Goal: Task Accomplishment & Management: Use online tool/utility

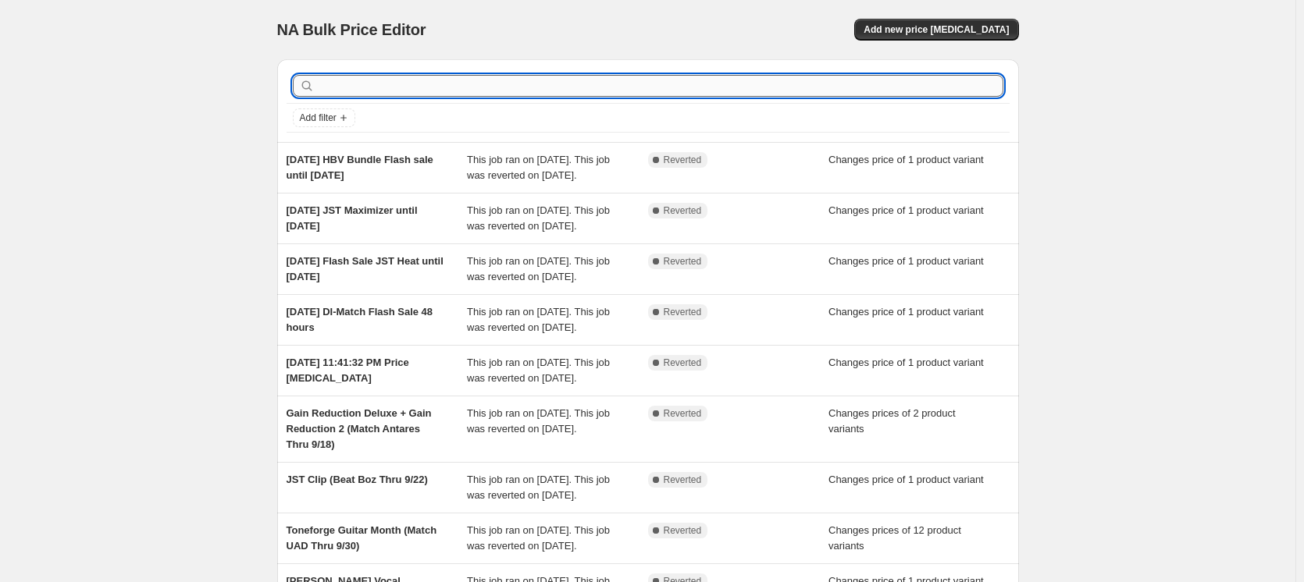
click at [408, 84] on input "text" at bounding box center [661, 86] width 686 height 22
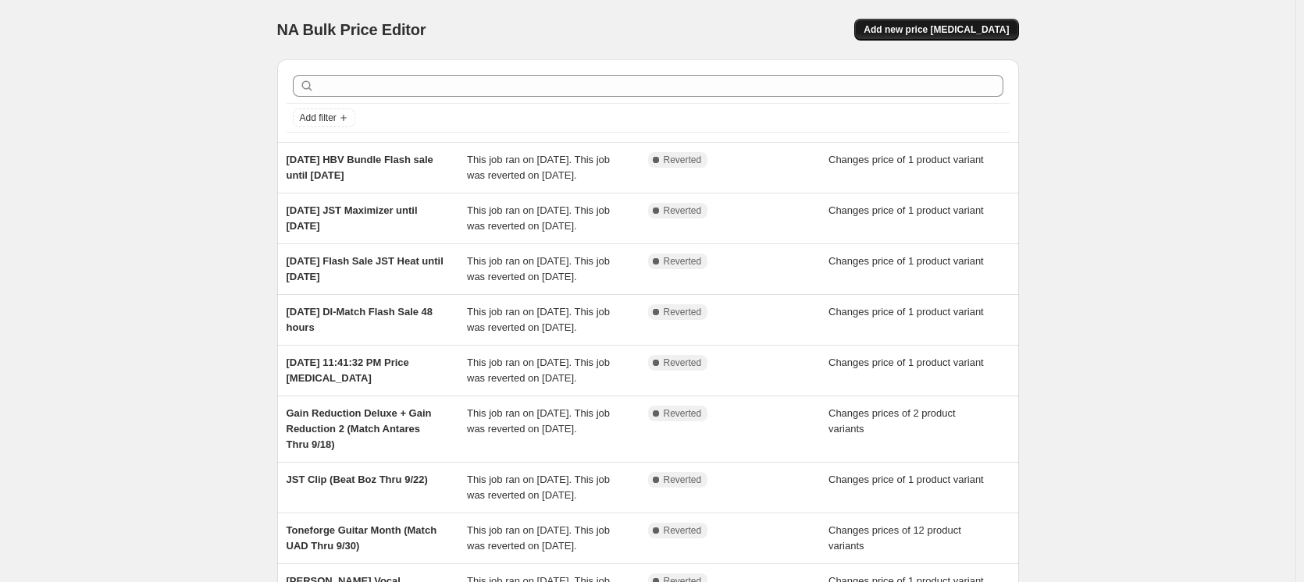
click at [977, 34] on span "Add new price change job" at bounding box center [936, 29] width 145 height 12
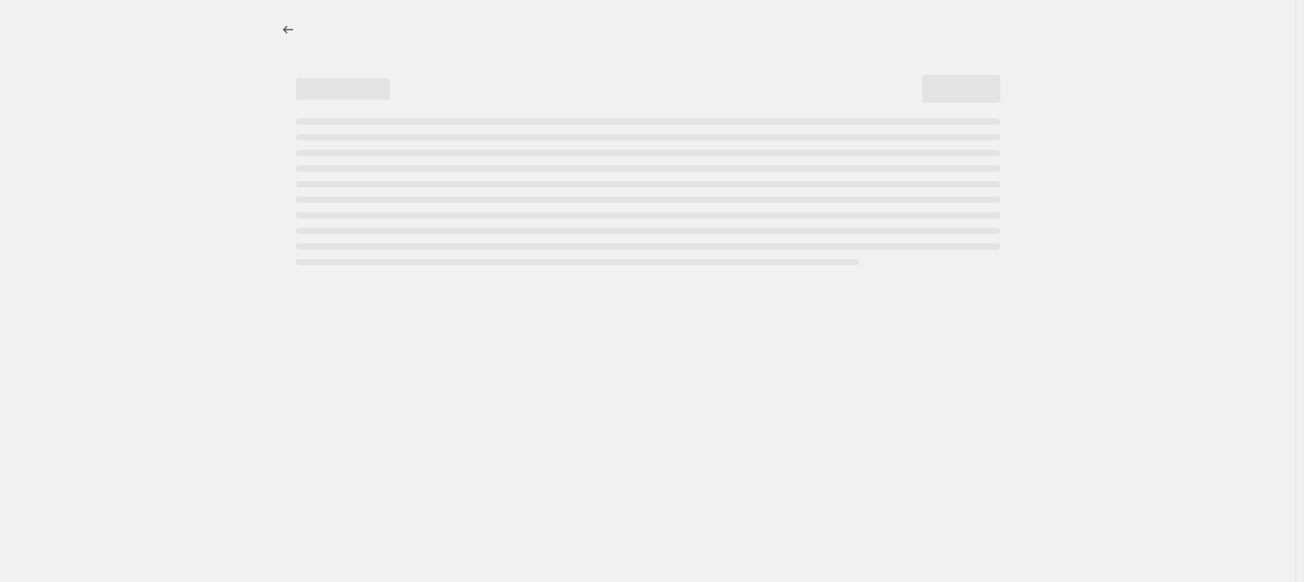
select select "percentage"
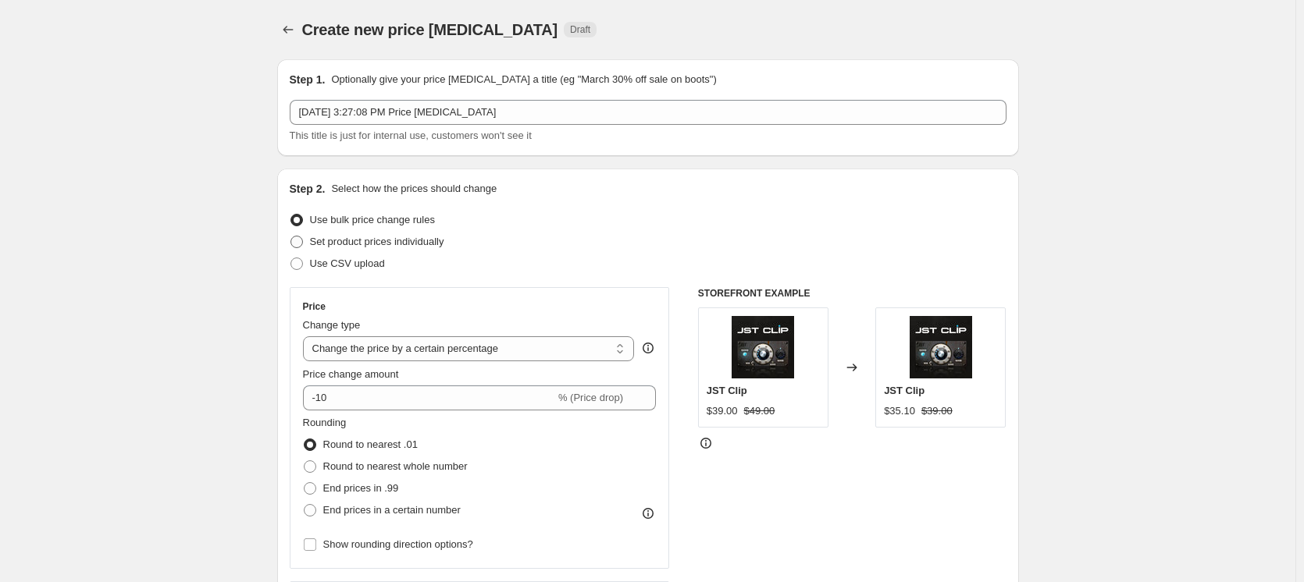
click at [303, 244] on span at bounding box center [296, 242] width 12 height 12
click at [291, 237] on input "Set product prices individually" at bounding box center [290, 236] width 1 height 1
radio input "true"
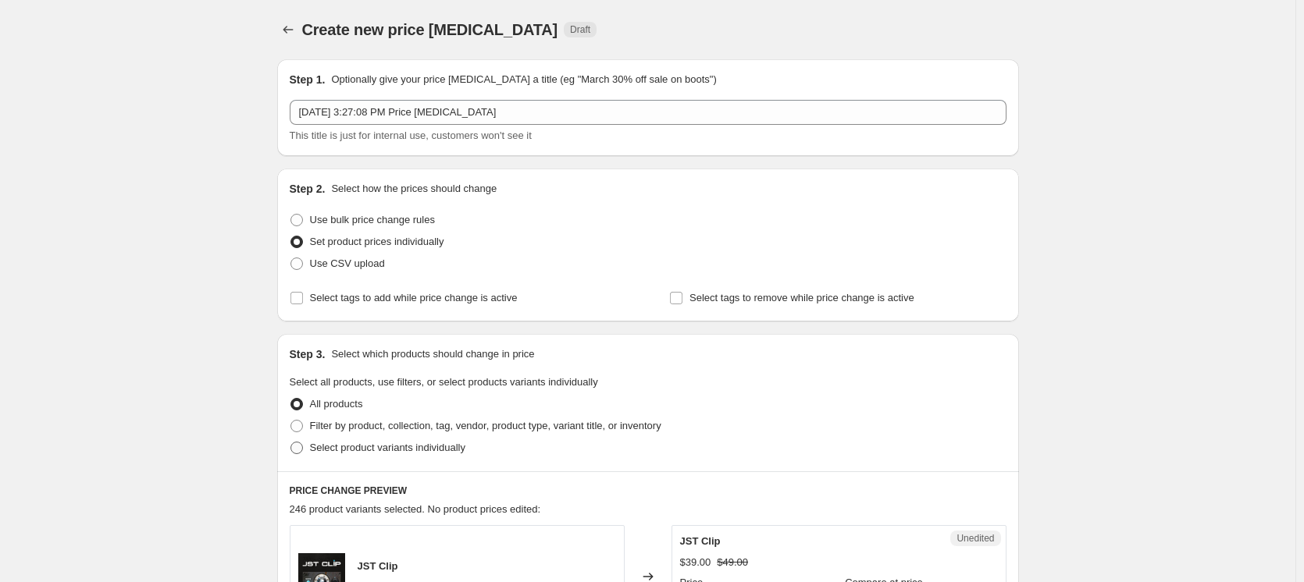
click at [301, 451] on span at bounding box center [296, 448] width 12 height 12
click at [291, 443] on input "Select product variants individually" at bounding box center [290, 442] width 1 height 1
radio input "true"
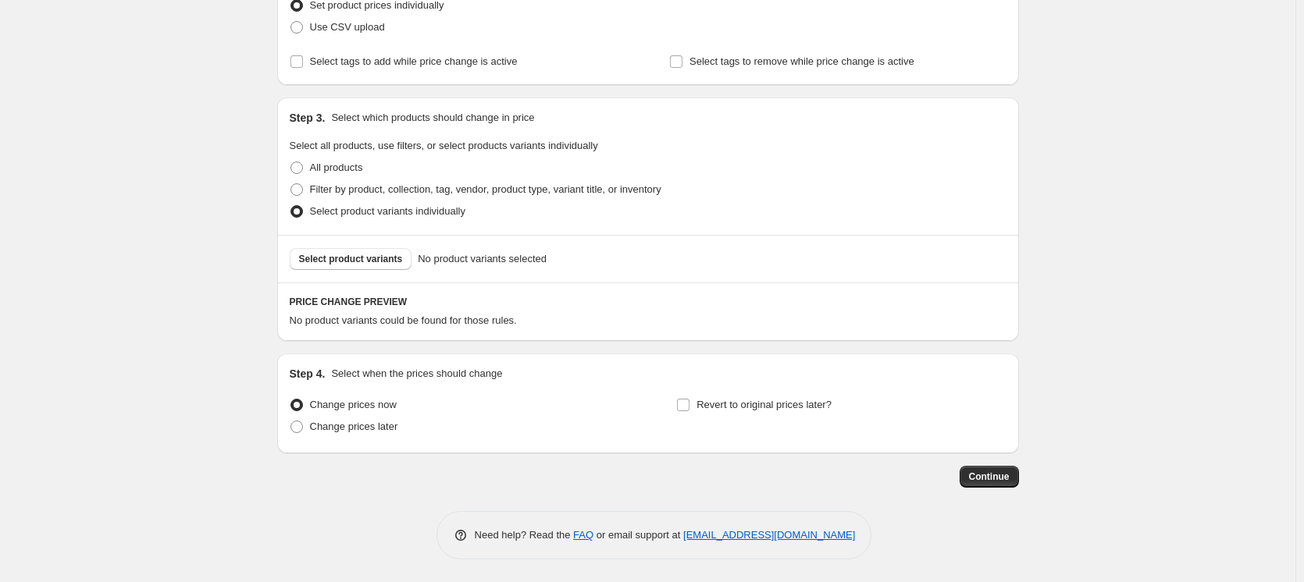
scroll to position [237, 0]
click at [363, 248] on button "Select product variants" at bounding box center [351, 259] width 123 height 22
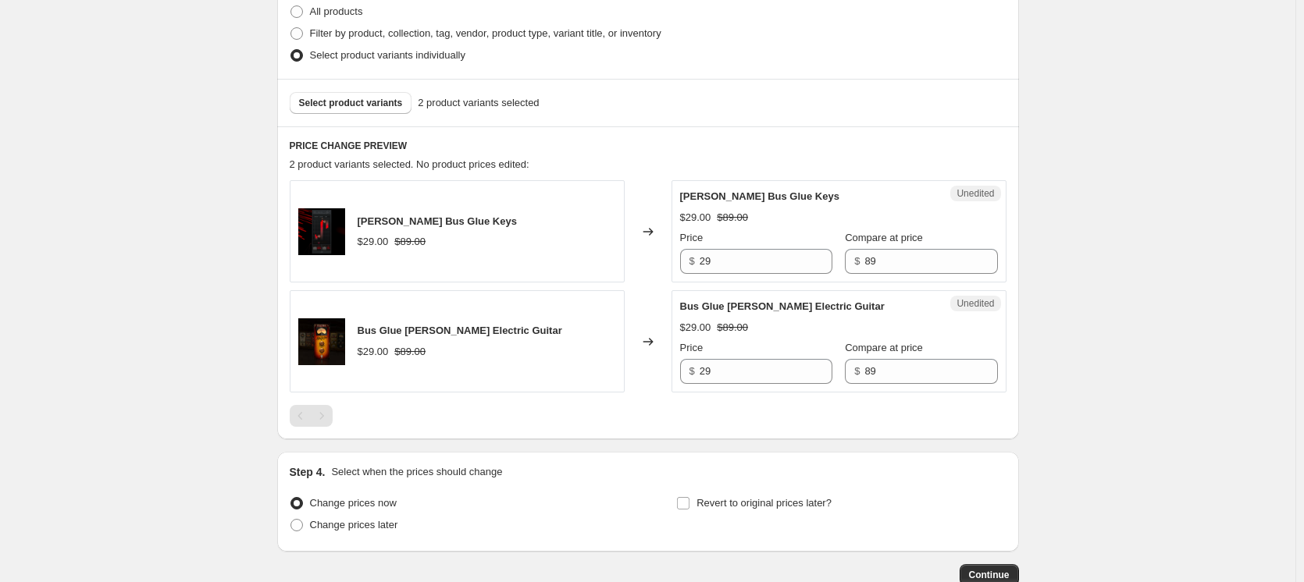
scroll to position [394, 0]
drag, startPoint x: 714, startPoint y: 263, endPoint x: 703, endPoint y: 263, distance: 11.7
click at [703, 263] on input "29" at bounding box center [766, 260] width 133 height 25
type input "16.99"
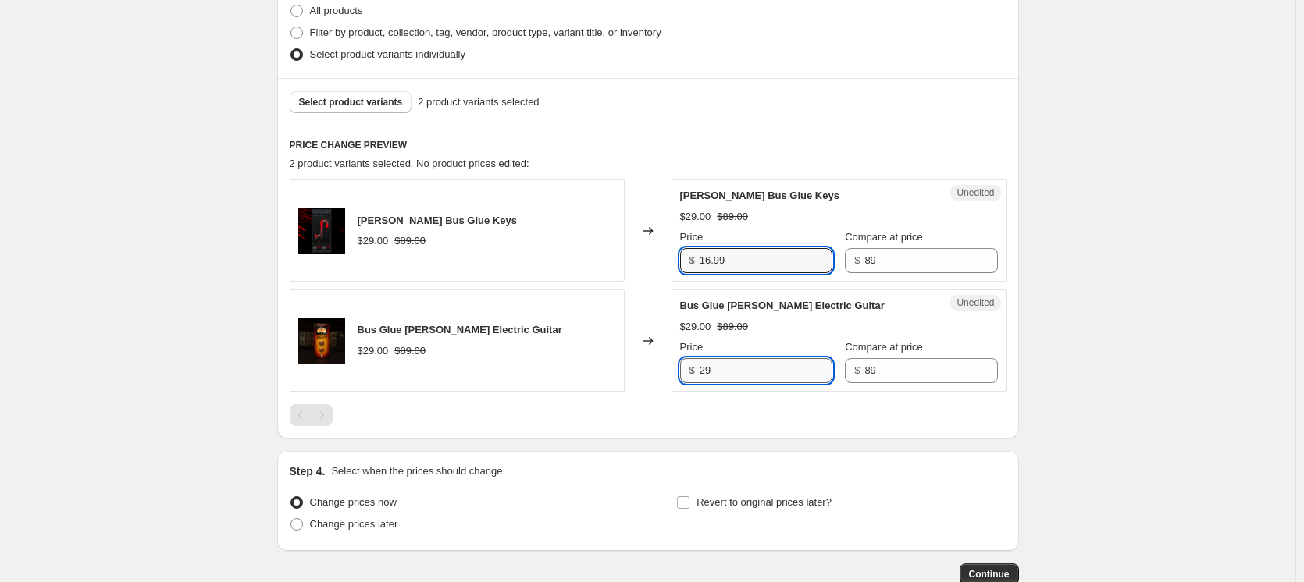
click at [709, 373] on input "29" at bounding box center [766, 370] width 133 height 25
type input "12.99"
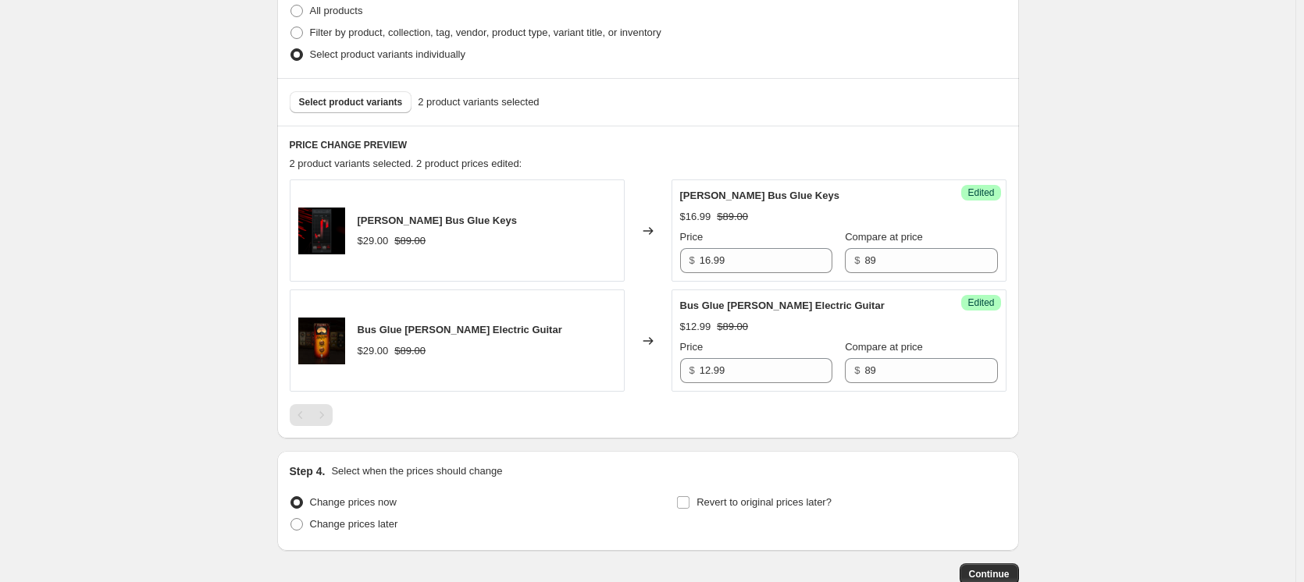
click at [1002, 390] on div "Success Edited Bus Glue Billy Decker Electric Guitar $12.99 $89.00 Price $ 12.9…" at bounding box center [838, 341] width 335 height 102
